Goal: Task Accomplishment & Management: Manage account settings

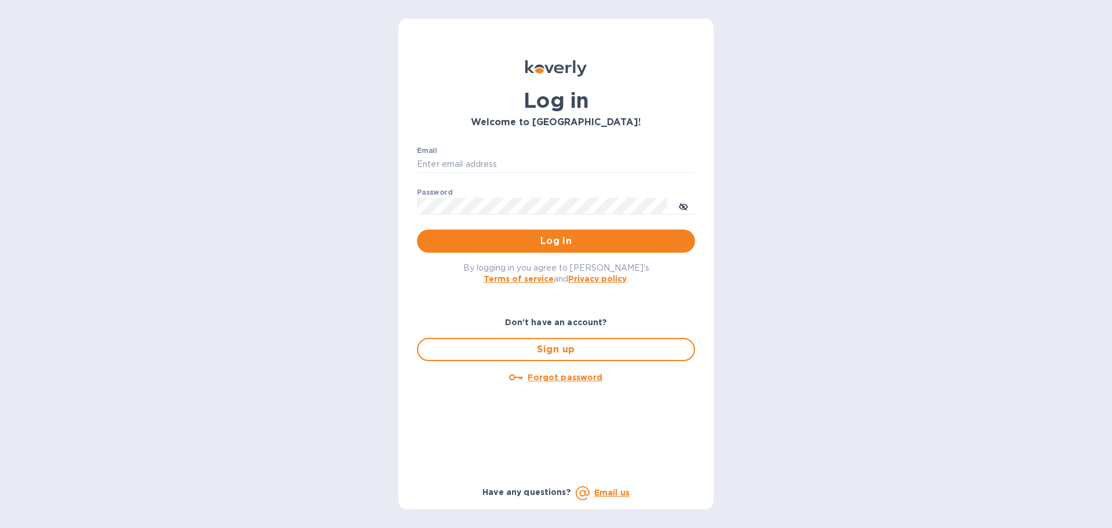
click at [561, 141] on div "Email ​ Password ​ Log in" at bounding box center [556, 199] width 297 height 125
click at [555, 164] on input "Email" at bounding box center [556, 164] width 278 height 17
type input "BILLING@SILHOUETTEGLASSUS.COM"
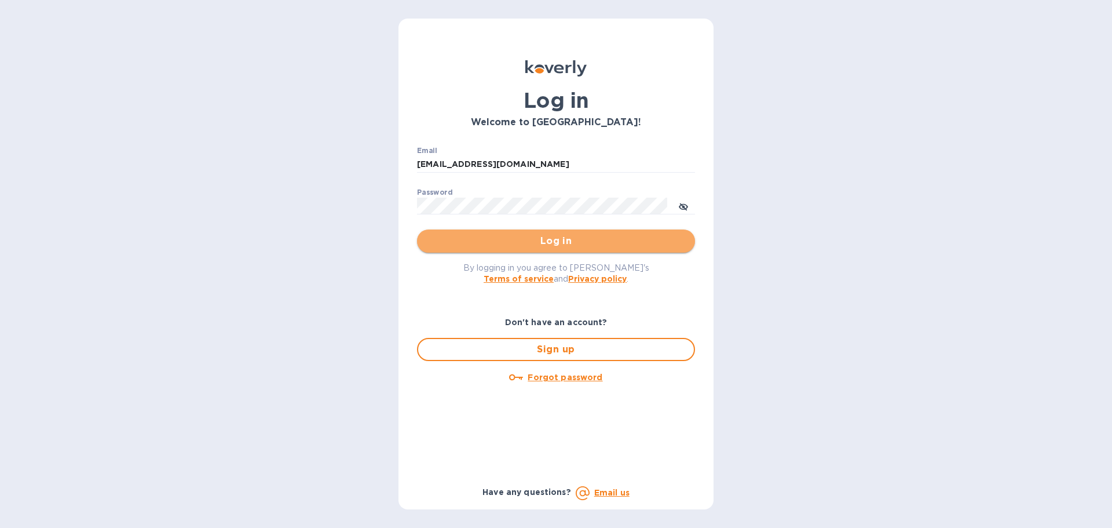
click at [569, 245] on span "Log in" at bounding box center [555, 241] width 259 height 14
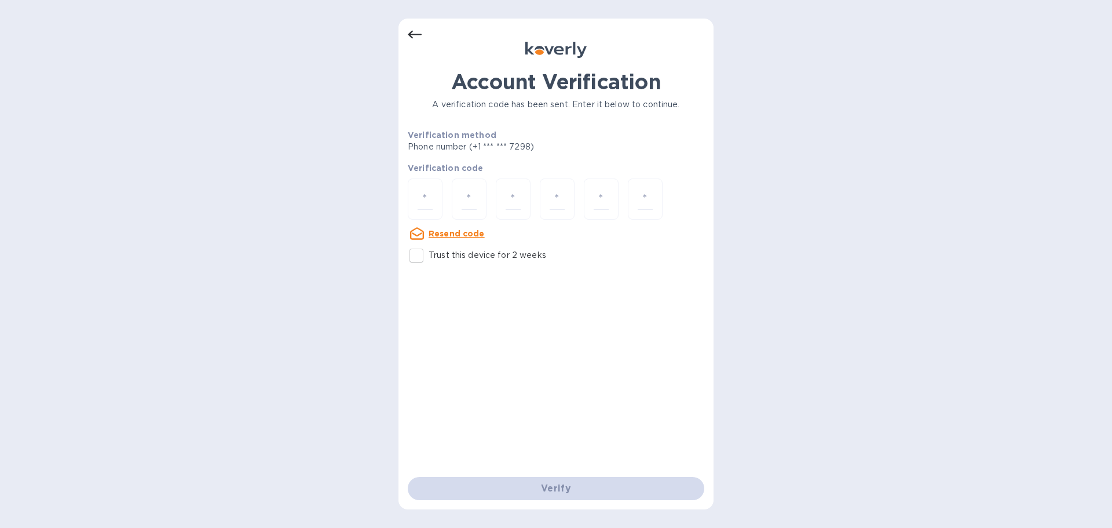
drag, startPoint x: 429, startPoint y: 200, endPoint x: 425, endPoint y: 220, distance: 19.5
click at [427, 202] on input "number" at bounding box center [425, 198] width 15 height 21
click at [414, 256] on input "Trust this device for 2 weeks" at bounding box center [416, 255] width 24 height 24
checkbox input "true"
click at [431, 192] on input "number" at bounding box center [425, 198] width 15 height 21
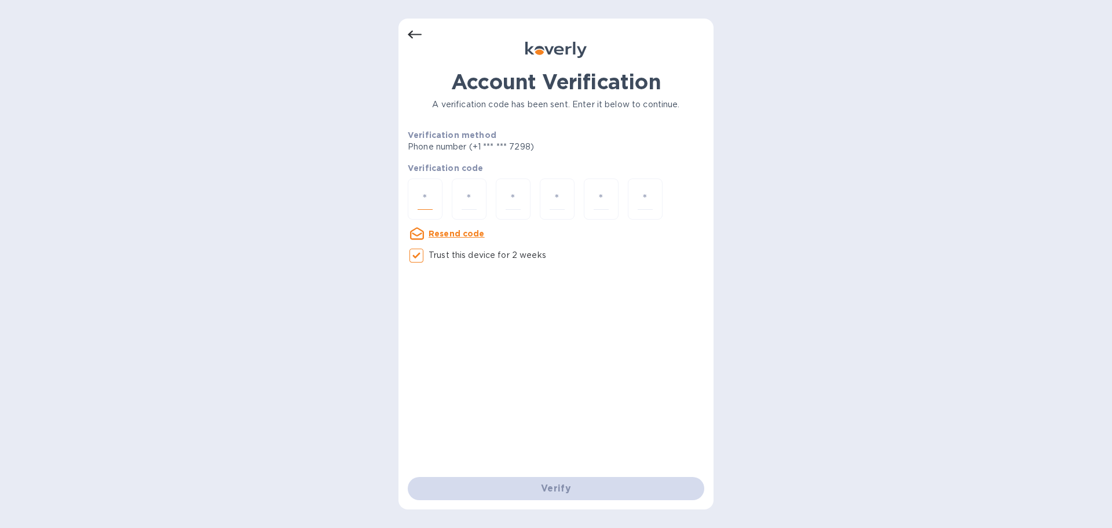
type input "3"
type input "1"
type input "7"
type input "8"
type input "1"
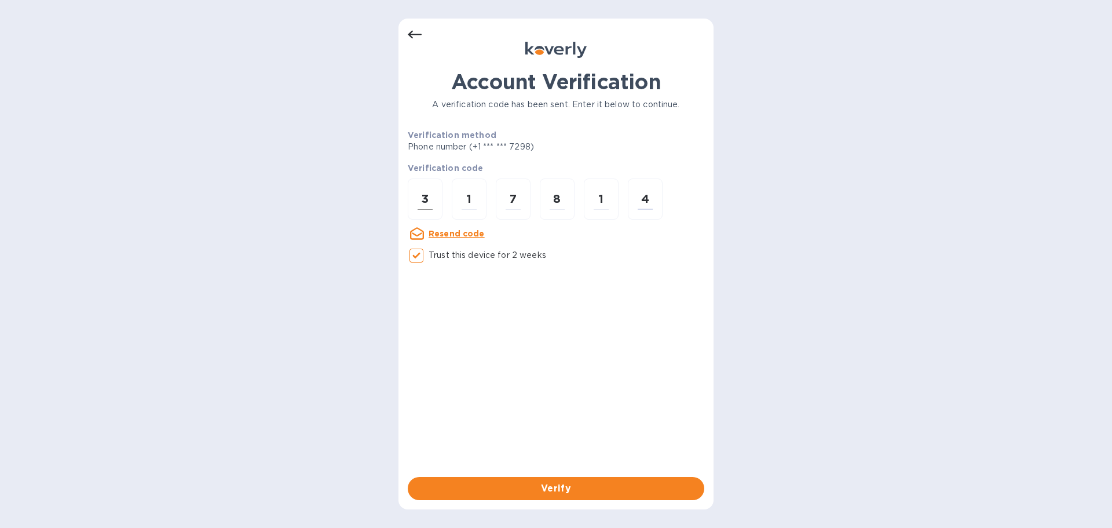
type input "4"
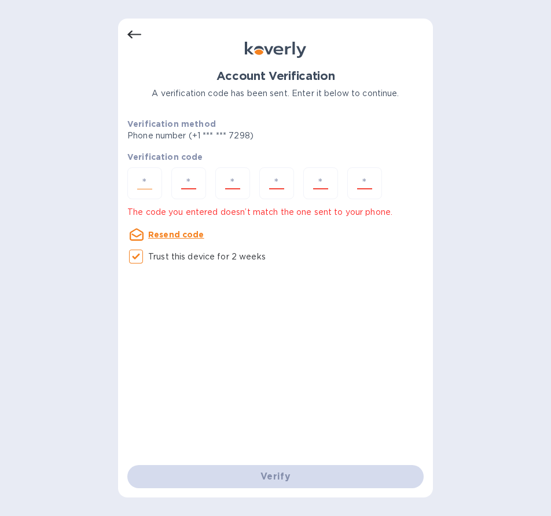
click at [144, 187] on input "number" at bounding box center [145, 183] width 24 height 21
type input "3"
type input "1"
type input "7"
type input "1"
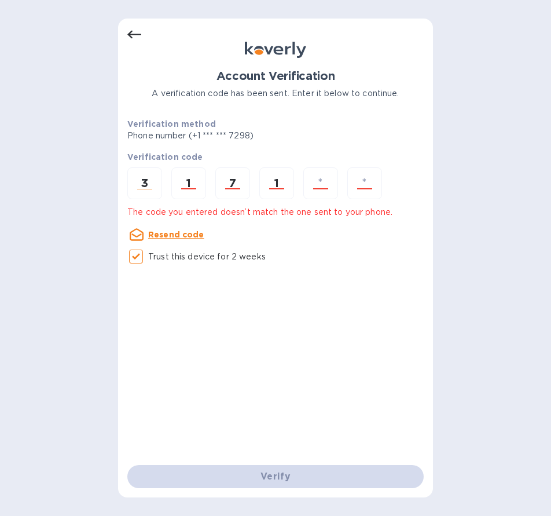
type input "8"
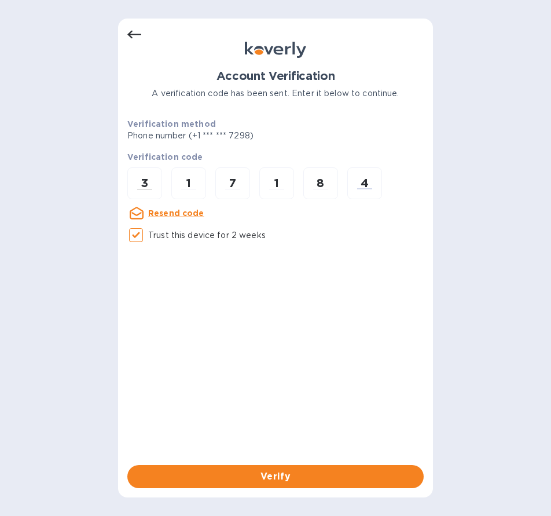
type input "4"
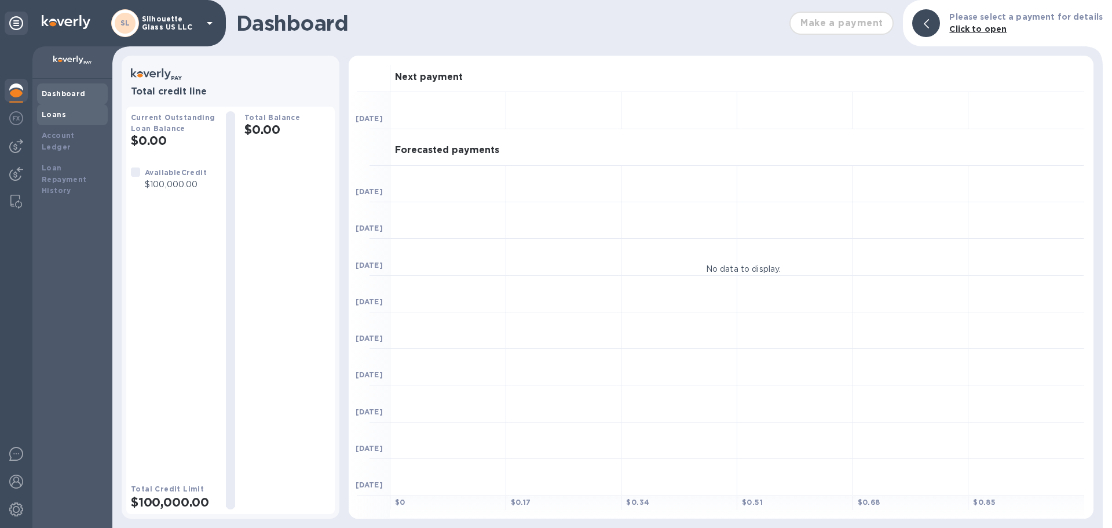
drag, startPoint x: 68, startPoint y: 112, endPoint x: 68, endPoint y: 122, distance: 9.3
click at [68, 112] on div "Loans" at bounding box center [72, 115] width 61 height 12
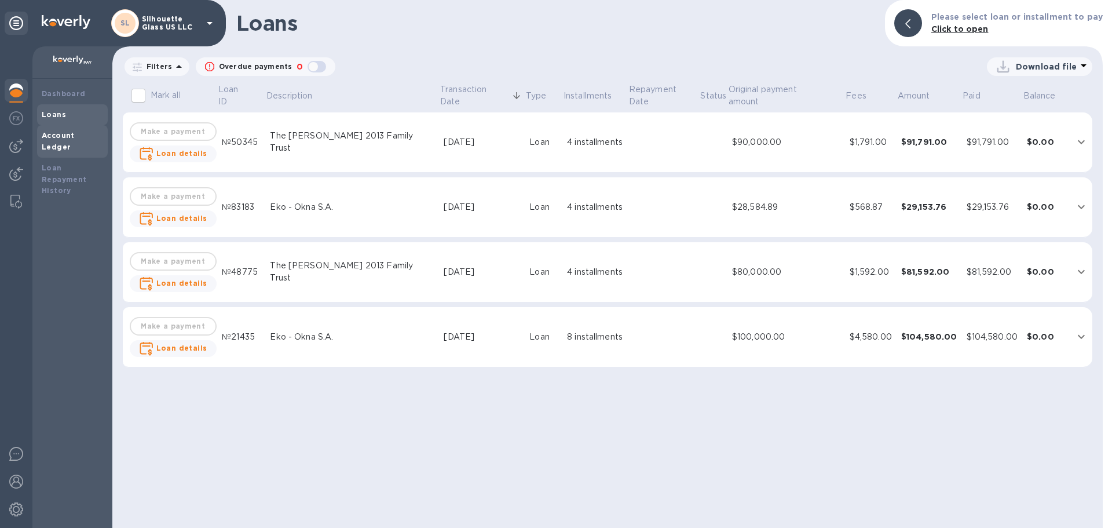
click at [71, 130] on div "Account Ledger" at bounding box center [72, 141] width 61 height 23
